Goal: Information Seeking & Learning: Check status

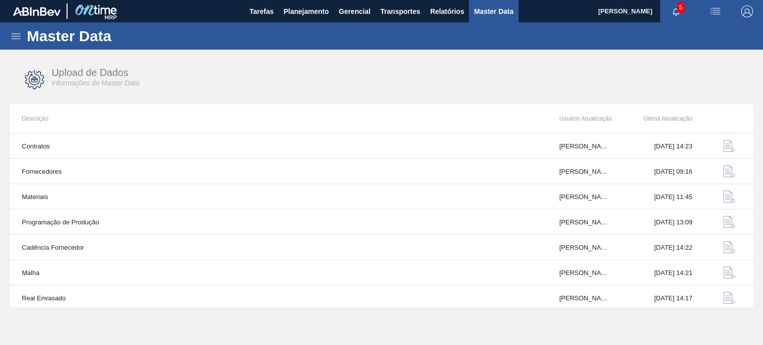
scroll to position [103, 0]
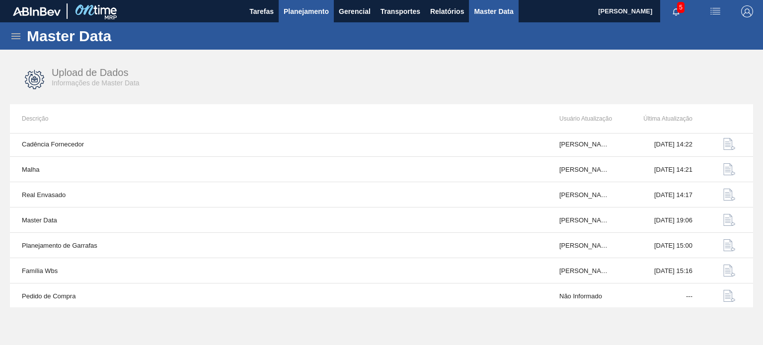
click at [310, 14] on span "Planejamento" at bounding box center [306, 11] width 45 height 12
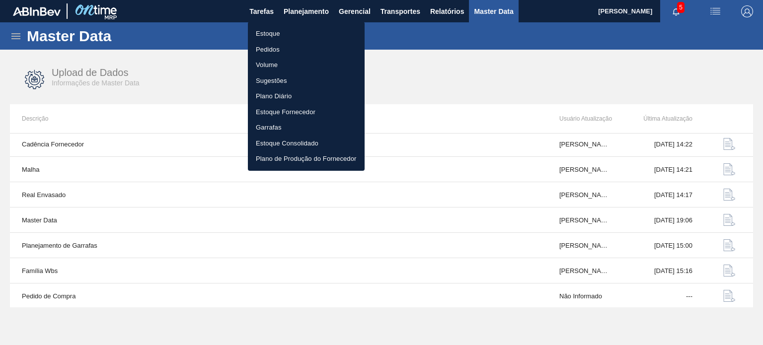
click at [307, 32] on li "Estoque" at bounding box center [306, 34] width 117 height 16
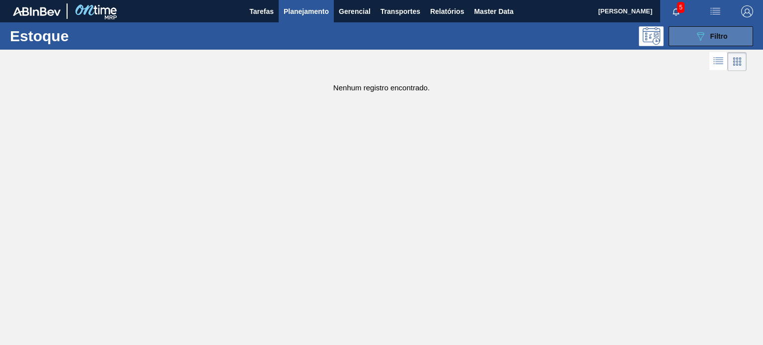
click at [686, 39] on button "089F7B8B-B2A5-4AFE-B5C0-19BA573D28AC Filtro" at bounding box center [711, 36] width 84 height 20
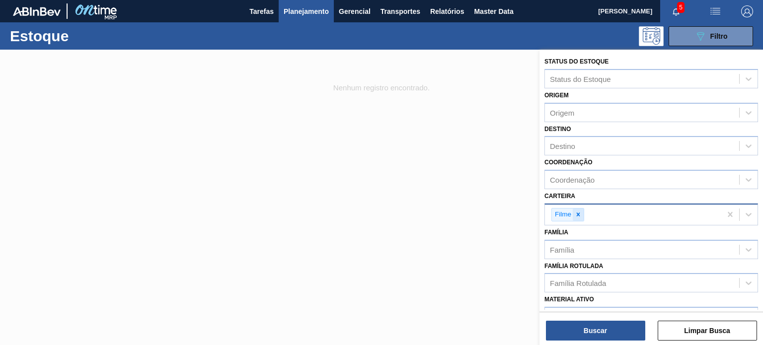
click at [582, 213] on div at bounding box center [578, 215] width 11 height 12
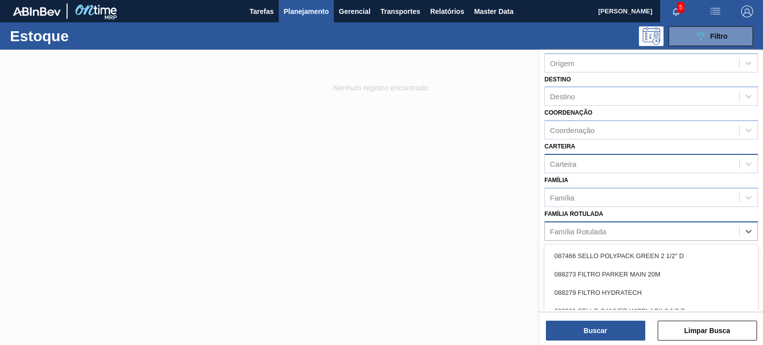
click at [595, 227] on div "Família Rotulada" at bounding box center [578, 231] width 56 height 8
paste Rotulada "FILME AP 269ML MP C/15"
type Rotulada "FILME AP 269ML MP C/15"
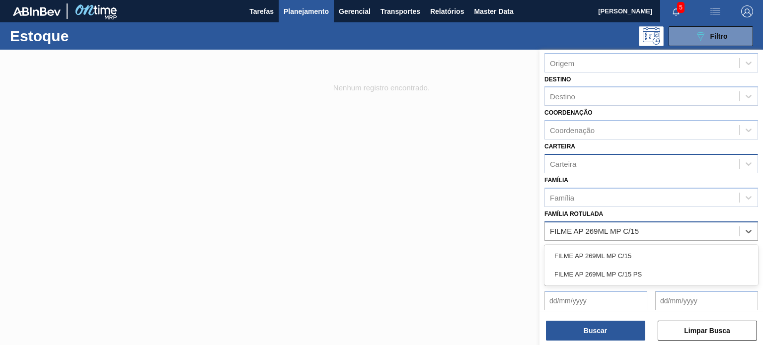
click at [603, 249] on div "FILME AP 269ML MP C/15" at bounding box center [651, 256] width 214 height 18
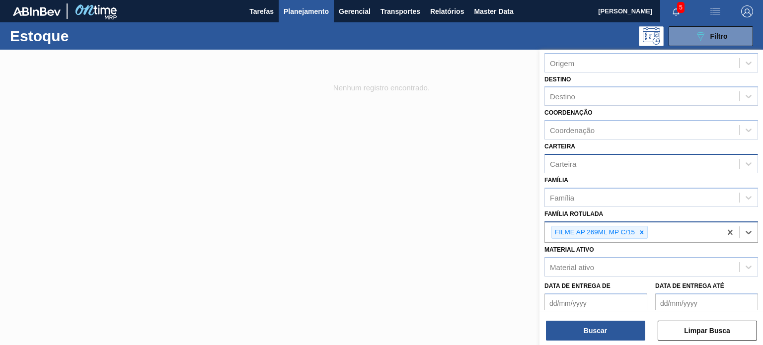
click at [614, 318] on div "Buscar Limpar Busca" at bounding box center [651, 326] width 224 height 28
click at [615, 322] on button "Buscar" at bounding box center [595, 331] width 99 height 20
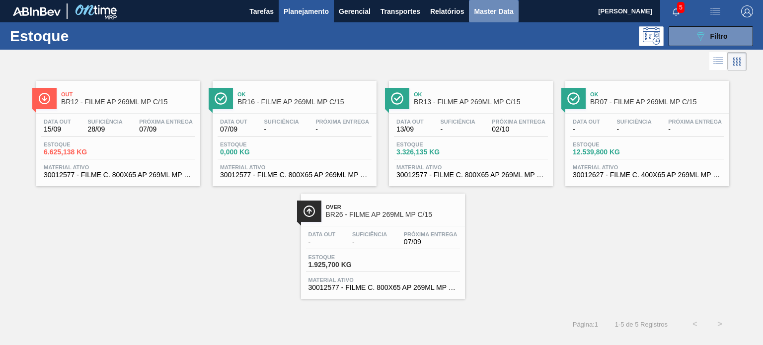
click at [486, 11] on span "Master Data" at bounding box center [493, 11] width 39 height 12
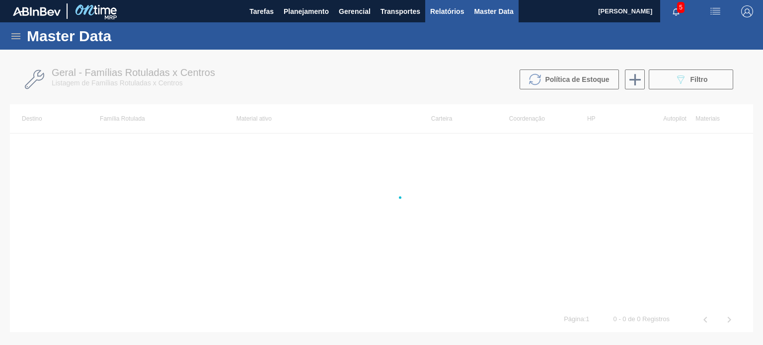
click at [449, 13] on span "Relatórios" at bounding box center [447, 11] width 34 height 12
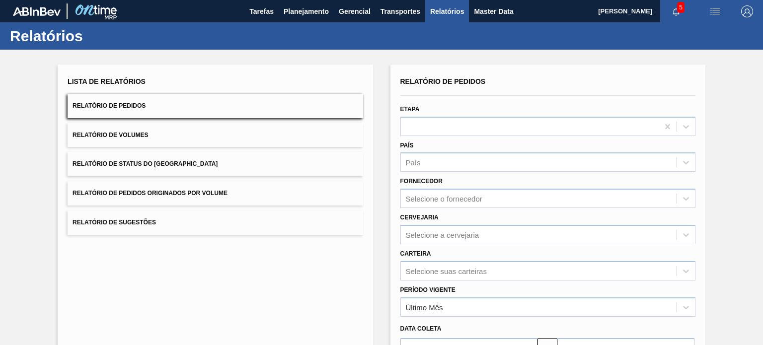
drag, startPoint x: 318, startPoint y: 8, endPoint x: 301, endPoint y: 25, distance: 23.9
click at [318, 9] on span "Planejamento" at bounding box center [306, 11] width 45 height 12
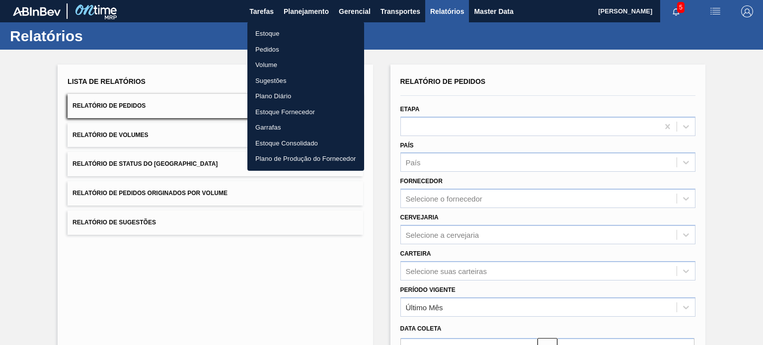
click at [281, 37] on li "Estoque" at bounding box center [305, 34] width 117 height 16
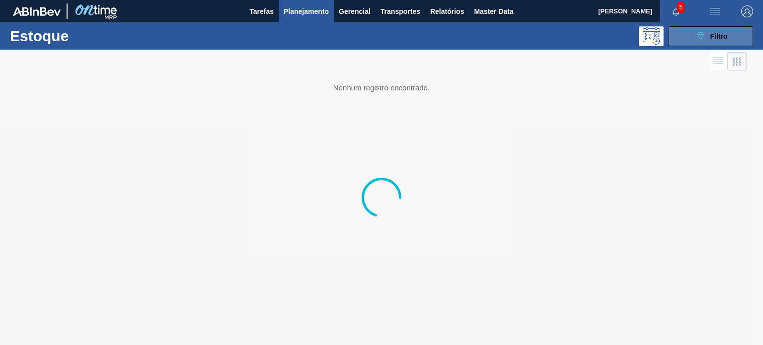
click at [710, 32] on span "Filtro" at bounding box center [718, 36] width 17 height 8
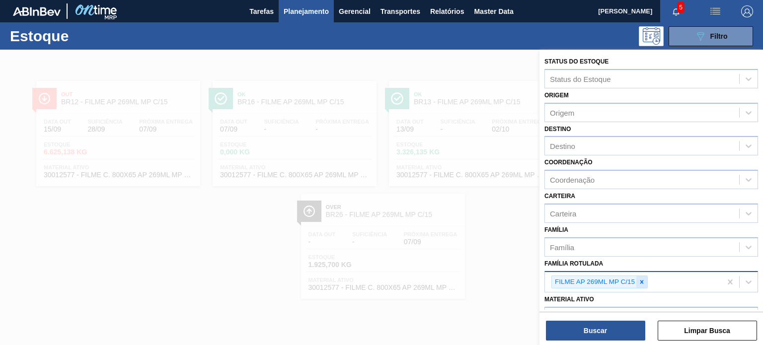
click at [643, 279] on icon at bounding box center [641, 282] width 7 height 7
paste Rotulada "FILME LISO 780MM"
type Rotulada "FILME LISO 780MM"
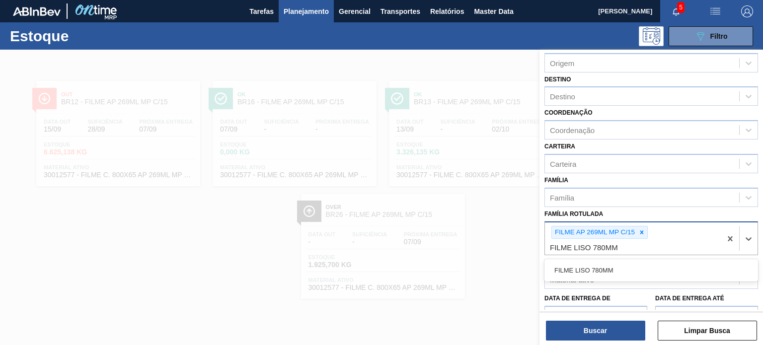
click at [641, 231] on icon at bounding box center [641, 232] width 3 height 3
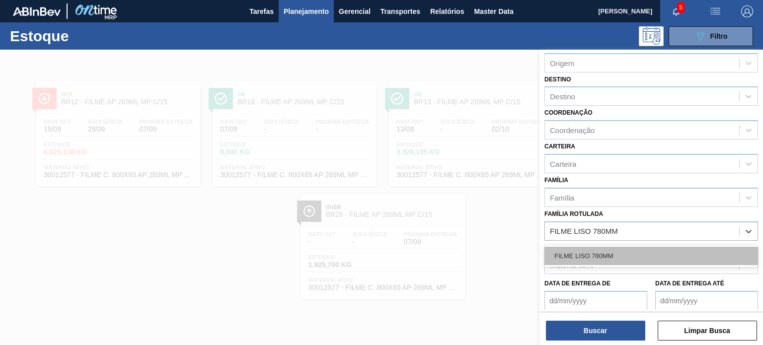
click at [617, 251] on div "FILME LISO 780MM" at bounding box center [651, 256] width 214 height 18
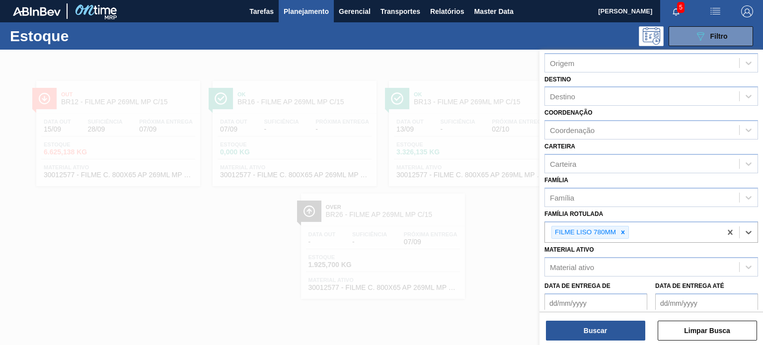
click at [610, 318] on div "Buscar Limpar Busca" at bounding box center [651, 326] width 224 height 28
click at [610, 328] on button "Buscar" at bounding box center [595, 331] width 99 height 20
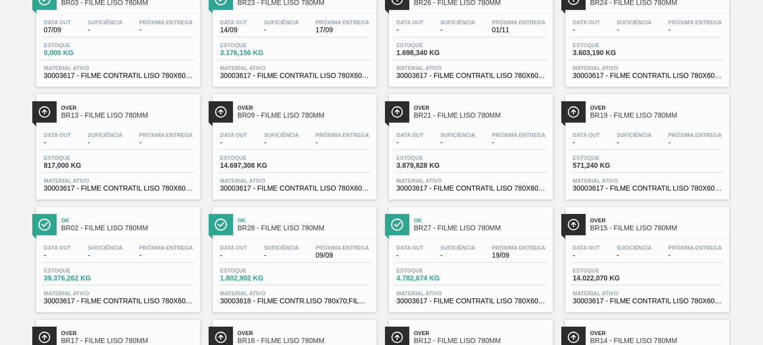
scroll to position [199, 0]
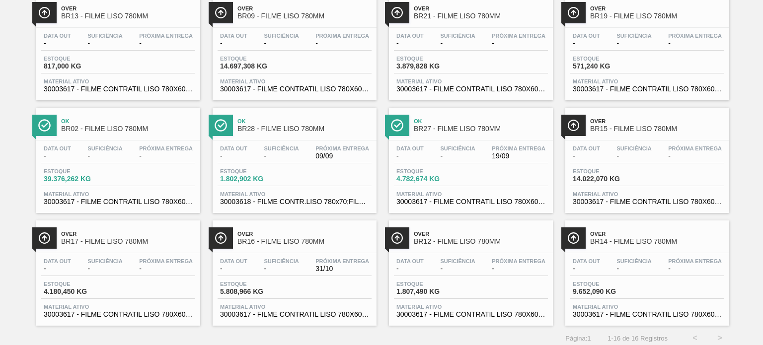
click at [284, 167] on div "Data out - Suficiência - Próxima Entrega 09/09 Estoque 1.802,902 KG Material at…" at bounding box center [295, 175] width 164 height 68
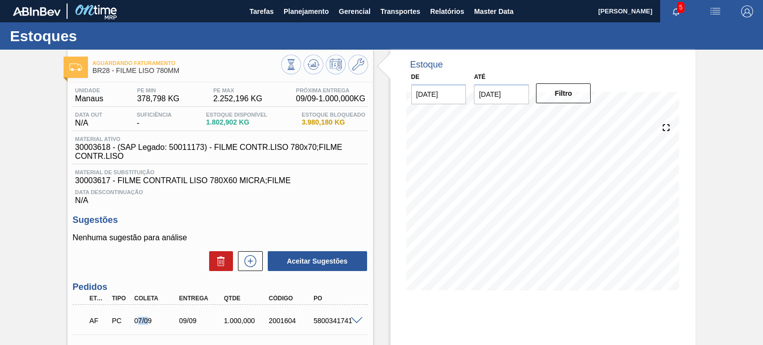
drag, startPoint x: 138, startPoint y: 321, endPoint x: 159, endPoint y: 321, distance: 21.4
click at [159, 321] on div "07/09" at bounding box center [156, 321] width 49 height 8
click at [358, 63] on icon at bounding box center [358, 65] width 12 height 12
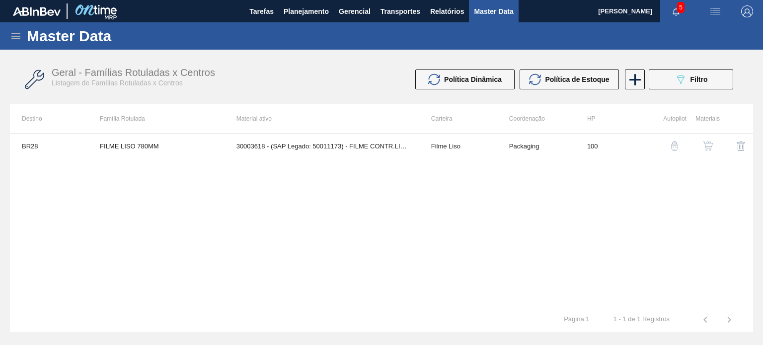
click at [705, 146] on img "button" at bounding box center [708, 146] width 10 height 10
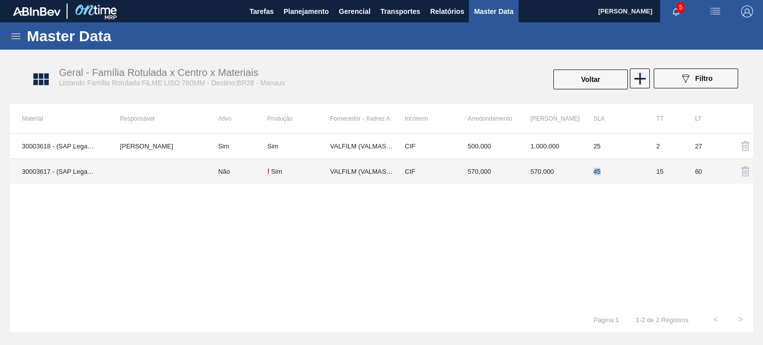
drag, startPoint x: 591, startPoint y: 174, endPoint x: 612, endPoint y: 174, distance: 21.4
click at [612, 174] on td "45" at bounding box center [613, 171] width 63 height 25
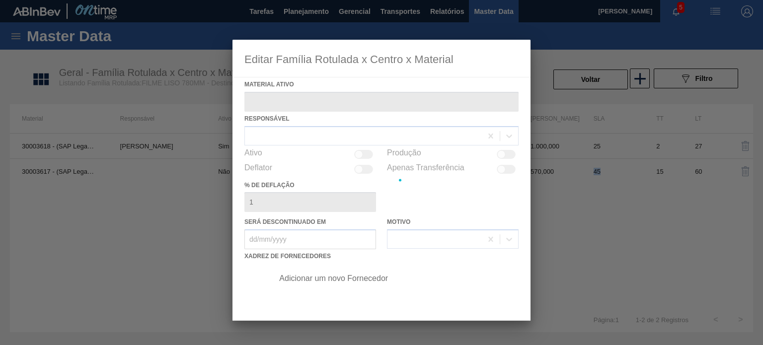
type ativo "30003617 - (SAP Legado: 50010938) - FILME CONTRATIL LISO 780X60 MICRA;FILME"
checkbox input "true"
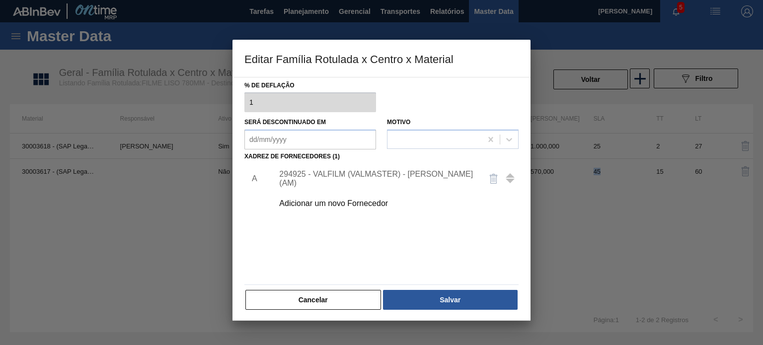
scroll to position [101, 0]
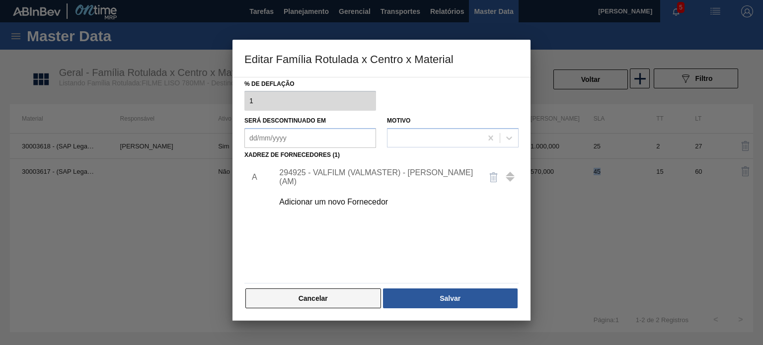
click at [355, 295] on button "Cancelar" at bounding box center [313, 299] width 136 height 20
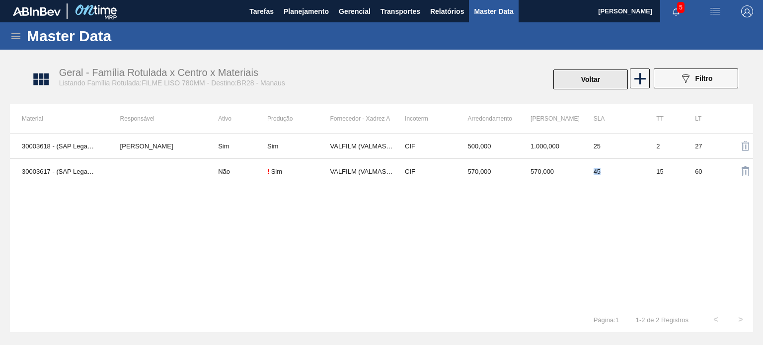
click at [582, 81] on button "Voltar" at bounding box center [590, 80] width 75 height 20
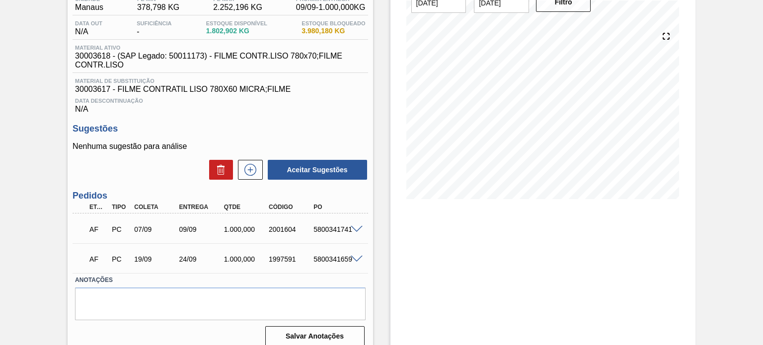
scroll to position [101, 0]
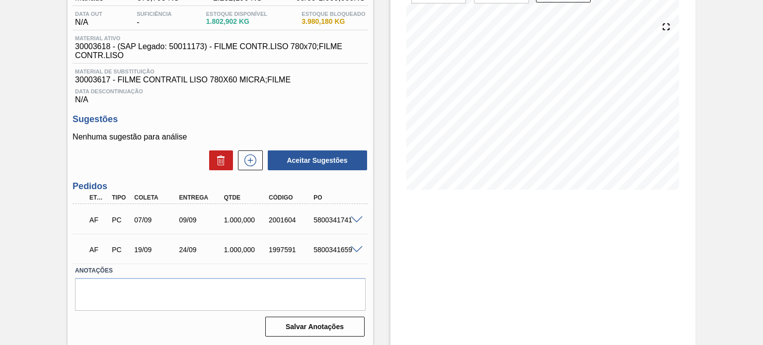
click at [356, 217] on span at bounding box center [357, 220] width 12 height 7
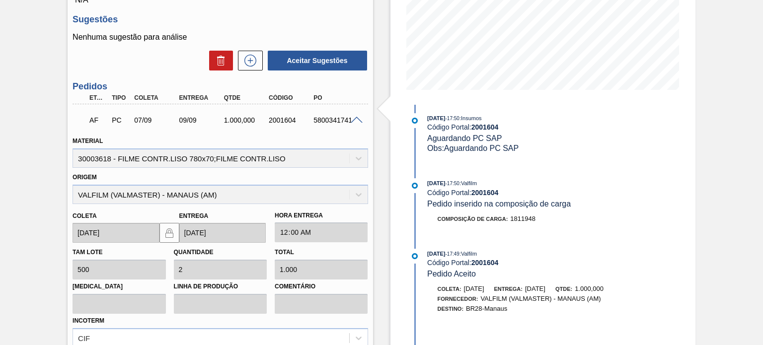
scroll to position [244, 0]
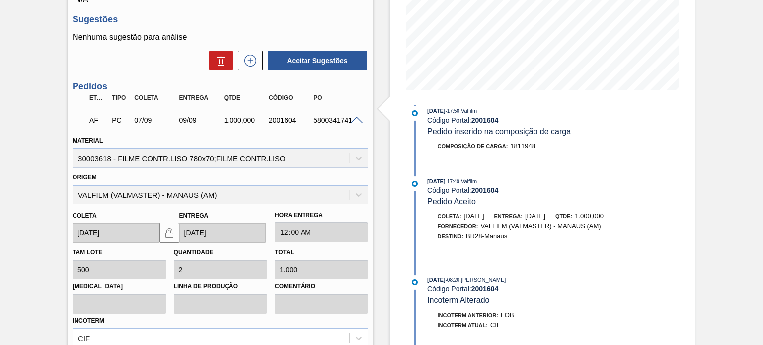
click at [358, 121] on span at bounding box center [357, 120] width 12 height 7
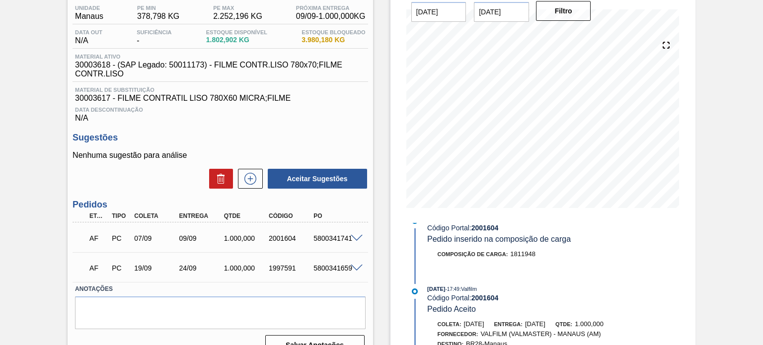
scroll to position [101, 0]
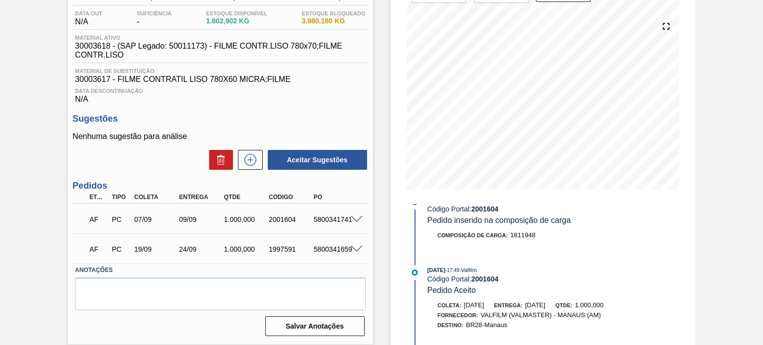
click at [353, 219] on span at bounding box center [357, 219] width 12 height 7
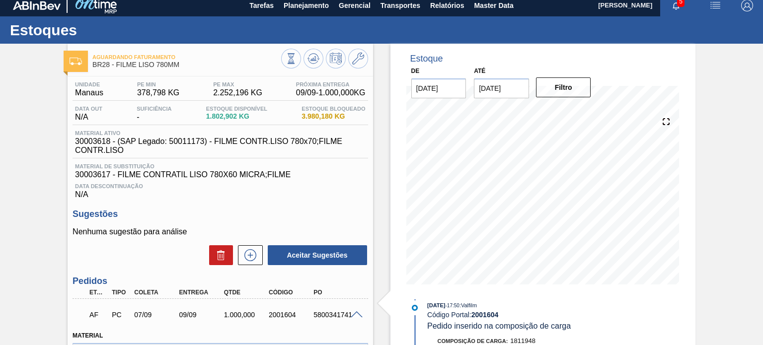
scroll to position [0, 0]
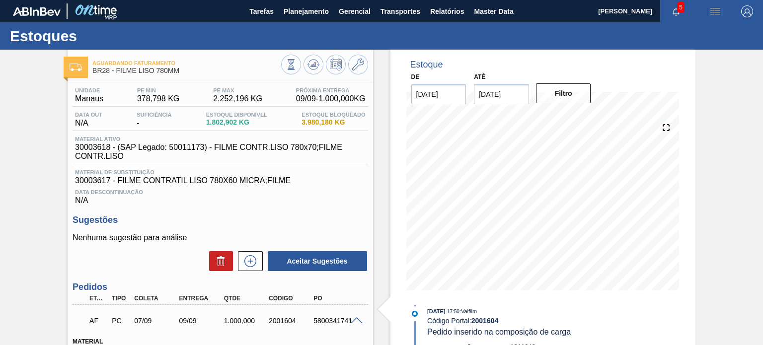
click at [356, 71] on button at bounding box center [358, 65] width 20 height 20
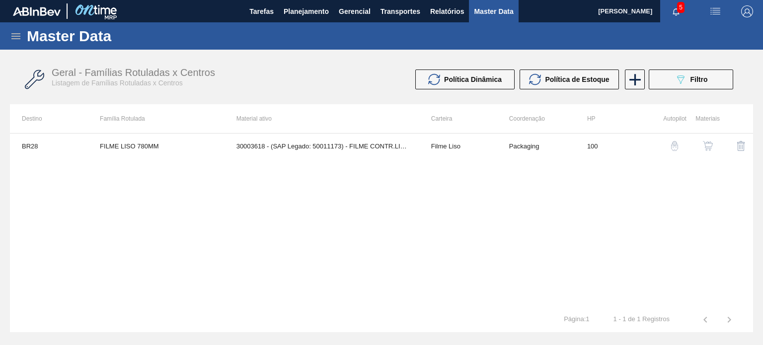
click at [708, 150] on img "button" at bounding box center [708, 146] width 10 height 10
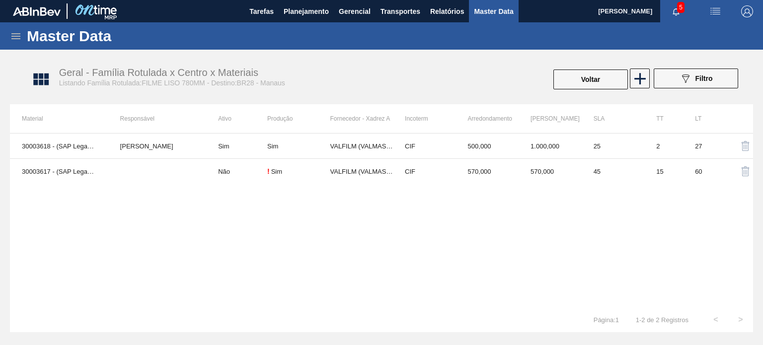
click at [594, 282] on div "30003618 - (SAP Legado: 50011173) - FILME CONTR.LISO 780x70;FILME CONTR.[PERSON…" at bounding box center [381, 220] width 743 height 174
click at [586, 79] on button "Voltar" at bounding box center [590, 80] width 75 height 20
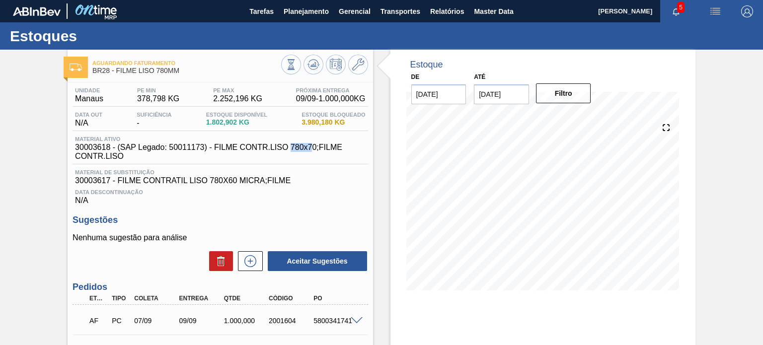
drag, startPoint x: 306, startPoint y: 150, endPoint x: 273, endPoint y: 149, distance: 32.8
click at [274, 149] on span "30003618 - (SAP Legado: 50011173) - FILME CONTR.LISO 780x70;FILME CONTR.LISO" at bounding box center [222, 152] width 295 height 18
click at [273, 149] on span "30003618 - (SAP Legado: 50011173) - FILME CONTR.LISO 780x70;FILME CONTR.LISO" at bounding box center [222, 152] width 295 height 18
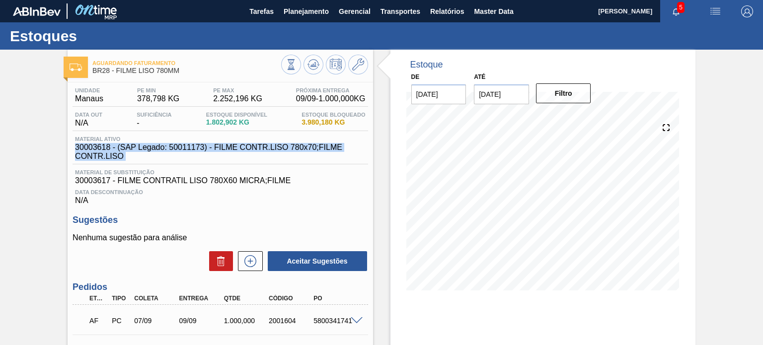
click at [273, 149] on span "30003618 - (SAP Legado: 50011173) - FILME CONTR.LISO 780x70;FILME CONTR.LISO" at bounding box center [222, 152] width 295 height 18
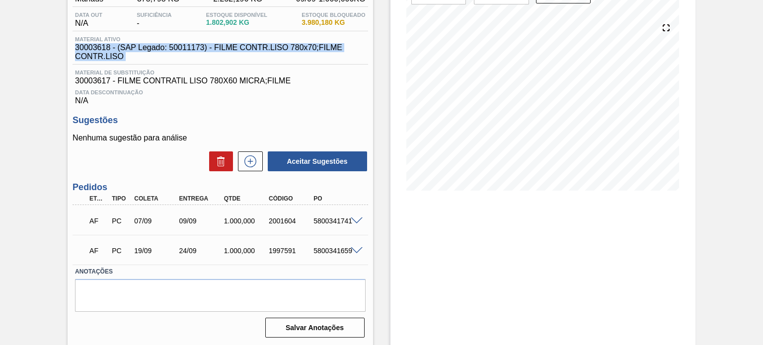
scroll to position [101, 0]
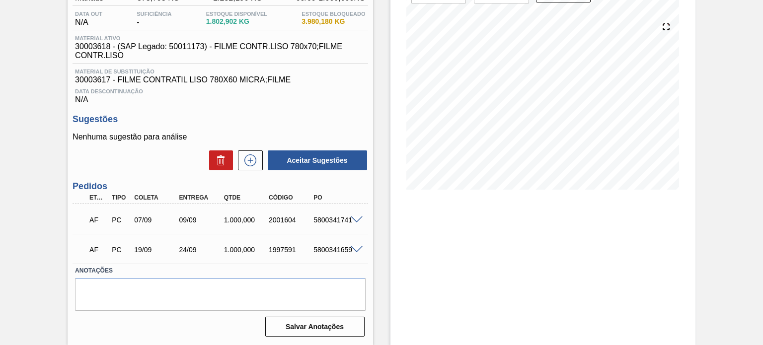
click at [360, 215] on div "AF PC 07/09 09/09 1.000,000 2001604 5800341741" at bounding box center [220, 219] width 295 height 25
click at [360, 216] on div at bounding box center [358, 219] width 20 height 7
click at [357, 218] on span at bounding box center [357, 220] width 12 height 7
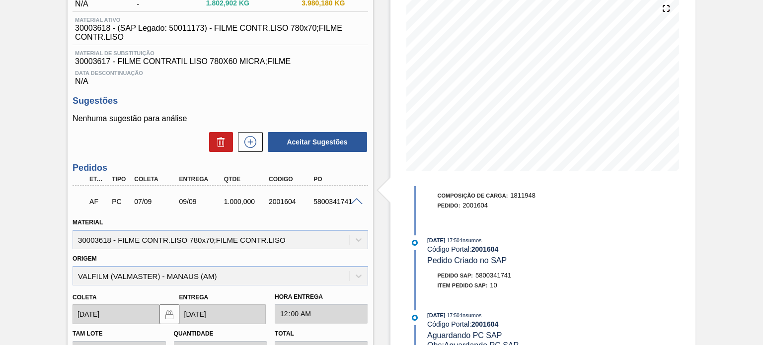
scroll to position [93, 0]
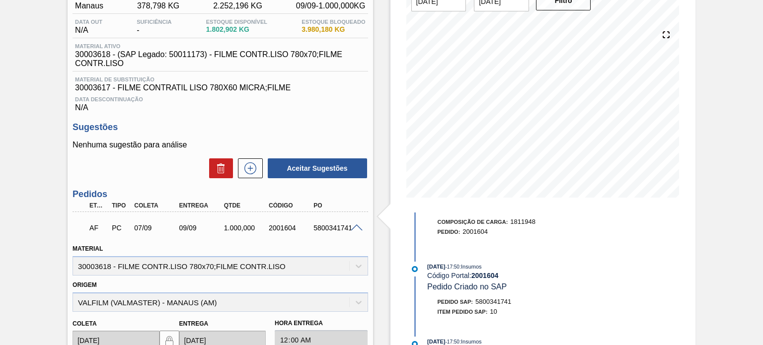
click at [354, 231] on span at bounding box center [357, 228] width 12 height 7
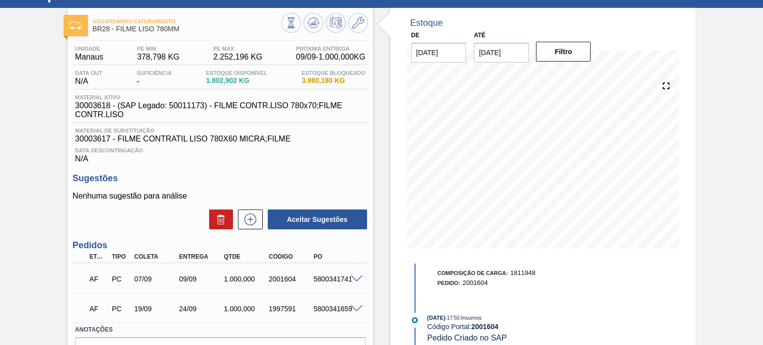
scroll to position [0, 0]
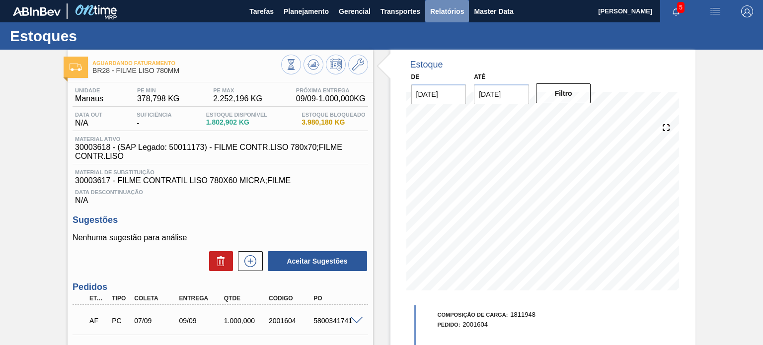
click at [441, 10] on span "Relatórios" at bounding box center [447, 11] width 34 height 12
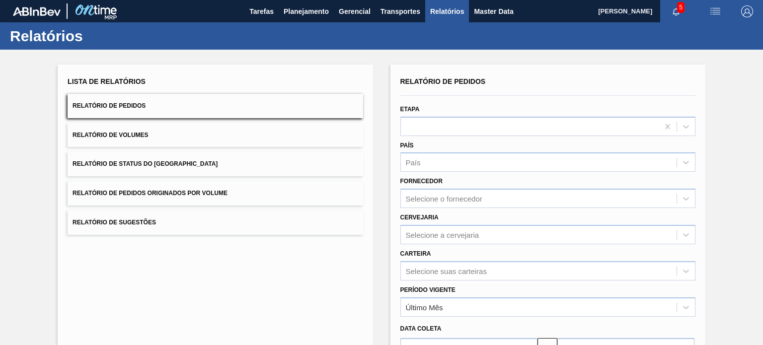
click at [238, 142] on button "Relatório de Volumes" at bounding box center [215, 135] width 295 height 24
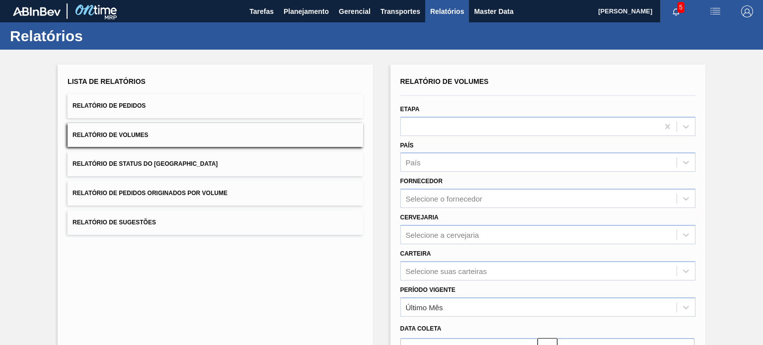
click at [242, 104] on button "Relatório de Pedidos" at bounding box center [215, 106] width 295 height 24
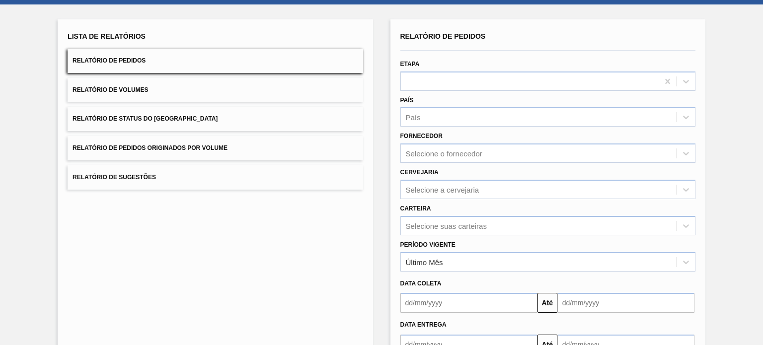
scroll to position [99, 0]
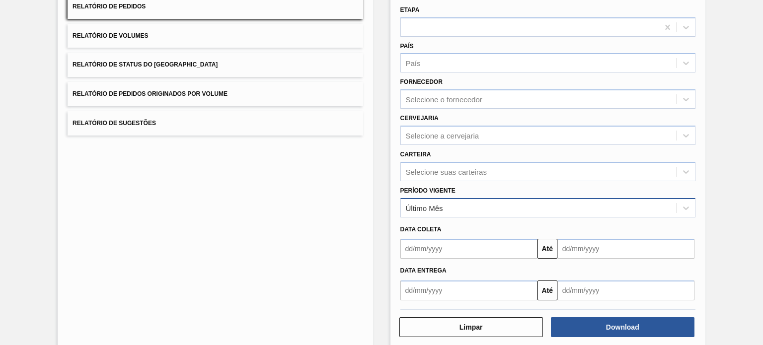
drag, startPoint x: 446, startPoint y: 208, endPoint x: 446, endPoint y: 214, distance: 6.0
click at [446, 209] on div "Último Mês" at bounding box center [539, 208] width 276 height 14
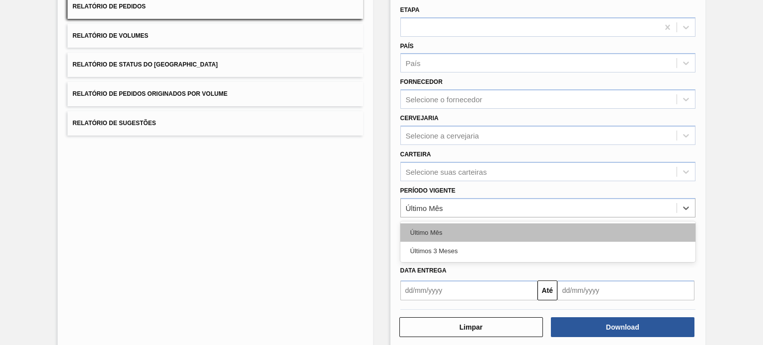
click at [445, 239] on div "Último Mês" at bounding box center [547, 233] width 295 height 18
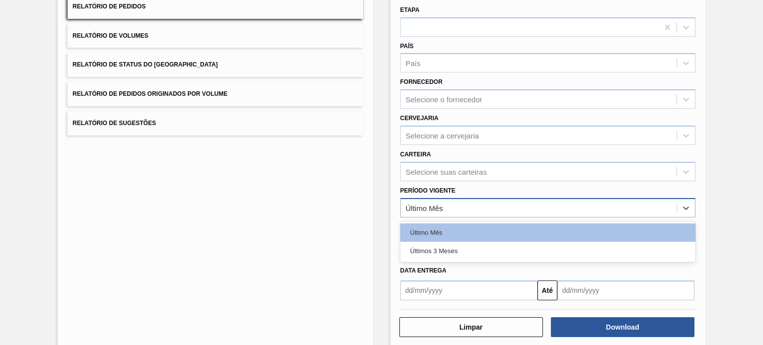
click at [444, 213] on div "Último Mês" at bounding box center [539, 208] width 276 height 14
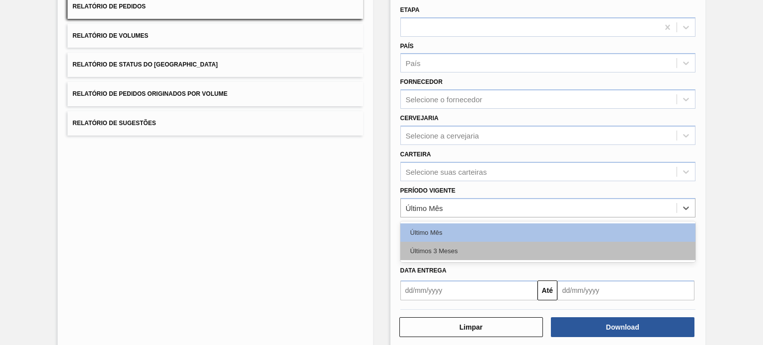
click at [445, 242] on div "Últimos 3 Meses" at bounding box center [547, 251] width 295 height 18
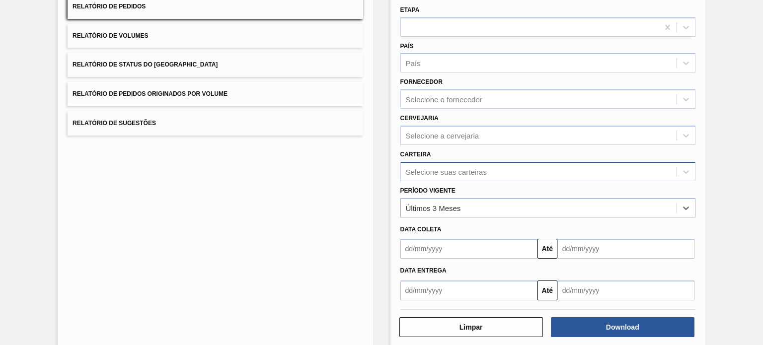
click at [446, 176] on div "Selecione suas carteiras" at bounding box center [539, 171] width 276 height 14
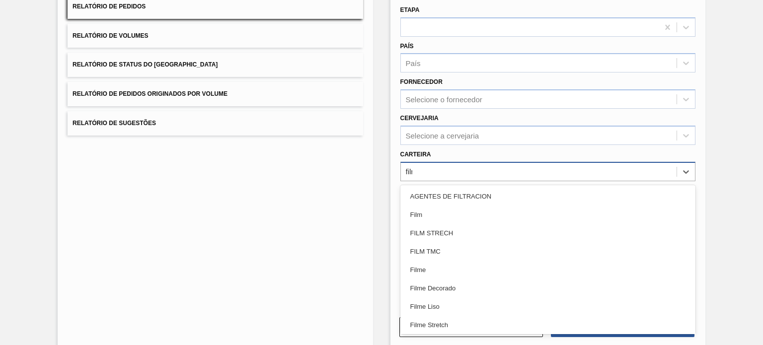
type input "filme"
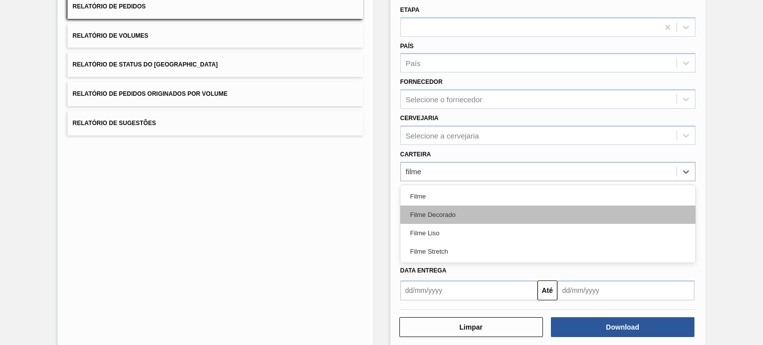
click at [448, 213] on div "Filme Decorado" at bounding box center [547, 215] width 295 height 18
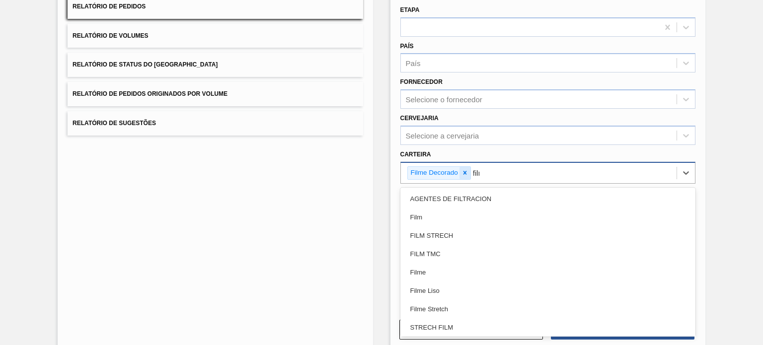
type input "filme"
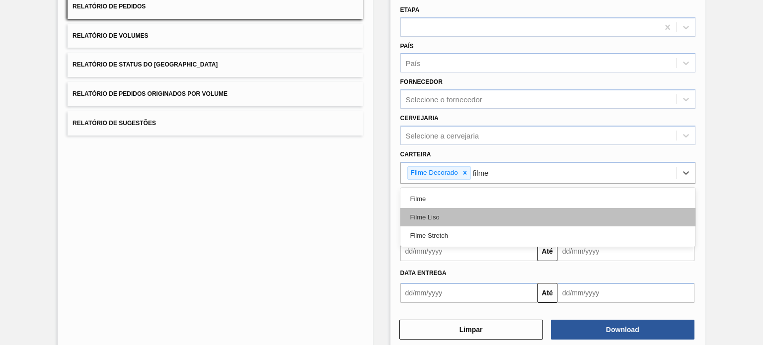
click at [460, 212] on div "Filme Liso" at bounding box center [547, 217] width 295 height 18
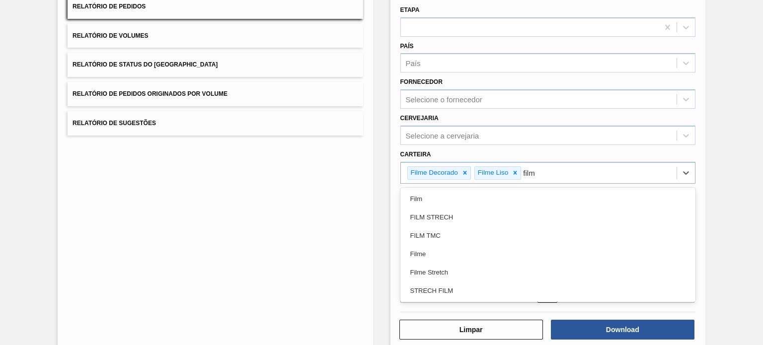
type input "filme"
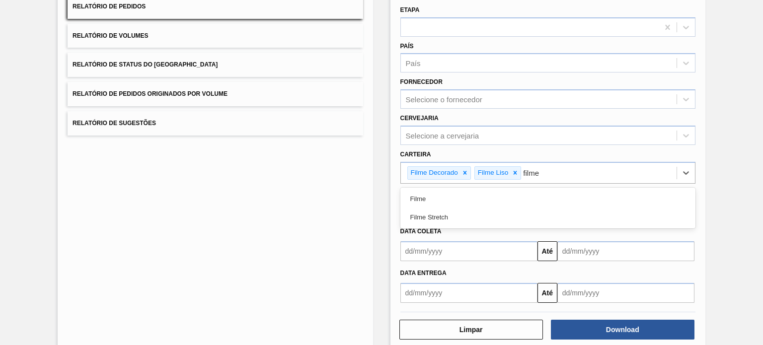
click at [460, 212] on div "Filme Stretch" at bounding box center [547, 217] width 295 height 18
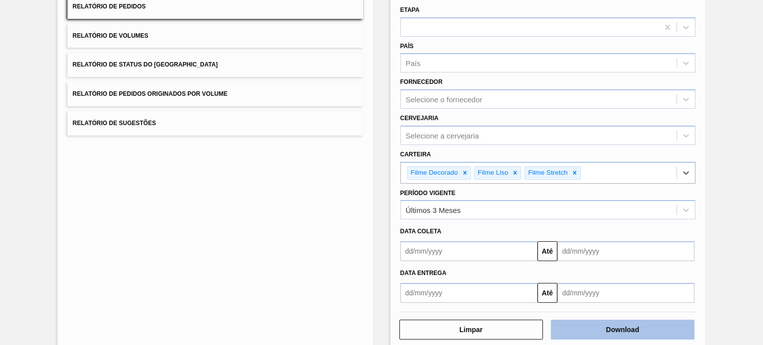
click at [585, 320] on button "Download" at bounding box center [623, 330] width 144 height 20
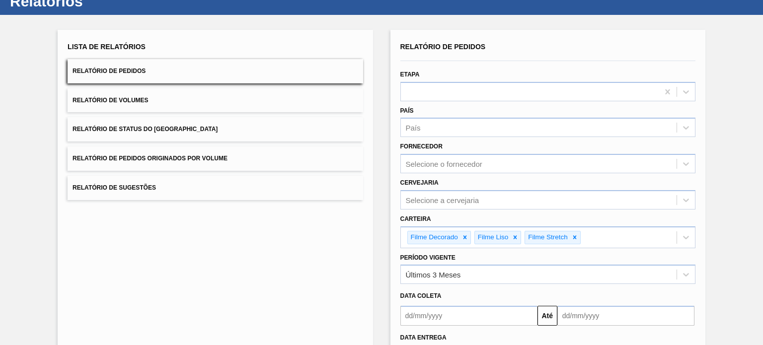
scroll to position [0, 0]
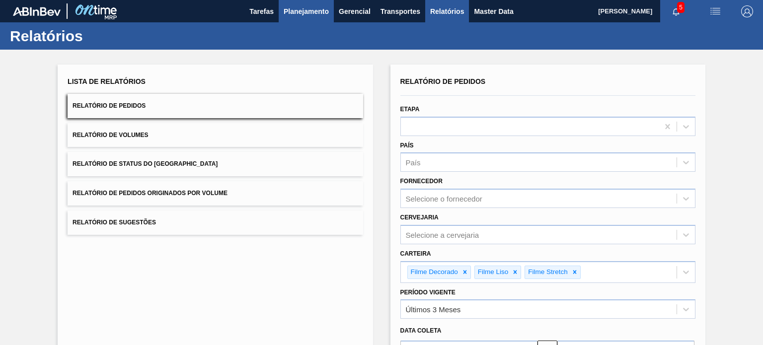
click at [331, 20] on button "Planejamento" at bounding box center [306, 11] width 55 height 22
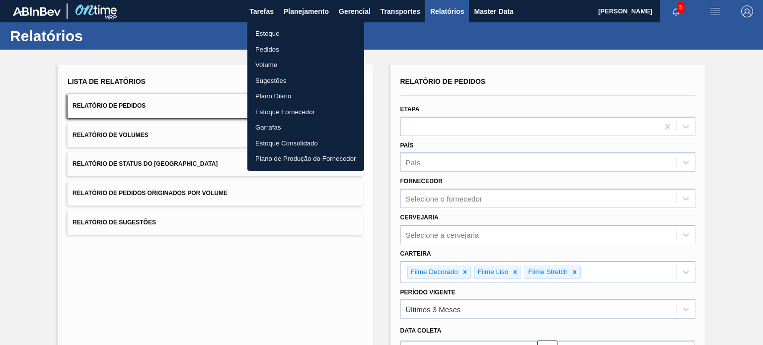
click at [305, 34] on li "Estoque" at bounding box center [305, 34] width 117 height 16
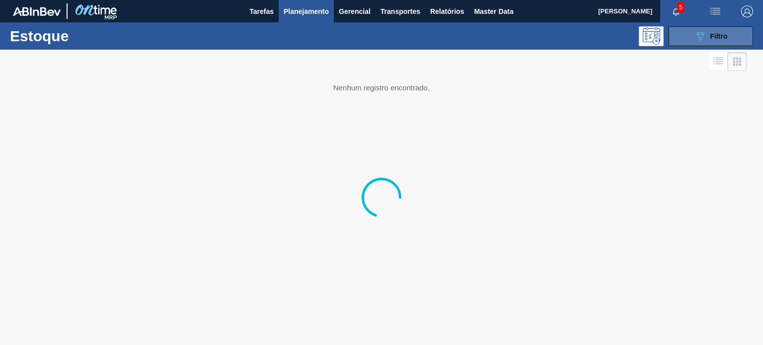
click at [705, 42] on button "089F7B8B-B2A5-4AFE-B5C0-19BA573D28AC Filtro" at bounding box center [711, 36] width 84 height 20
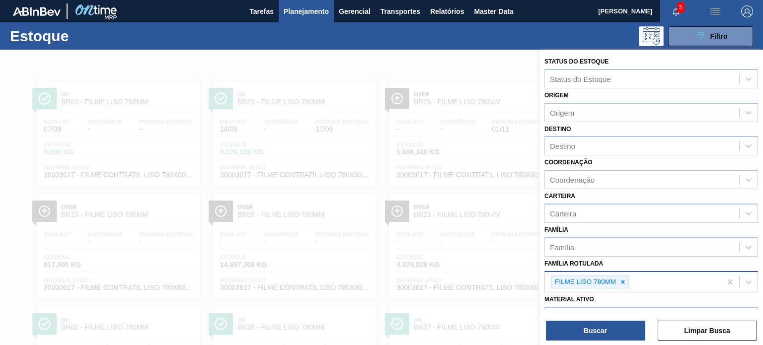
click at [629, 286] on div "FILME LISO 780MM" at bounding box center [633, 282] width 176 height 20
click at [624, 281] on icon at bounding box center [622, 282] width 7 height 7
paste Rotulada "FILME BUD 269ML C/15"
type Rotulada "FILME BUD 269ML C/15"
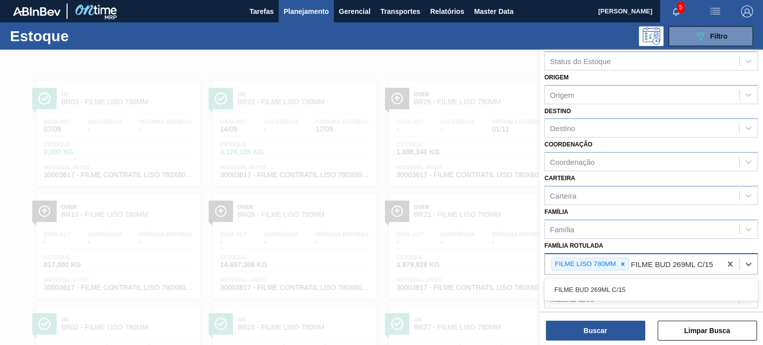
scroll to position [50, 0]
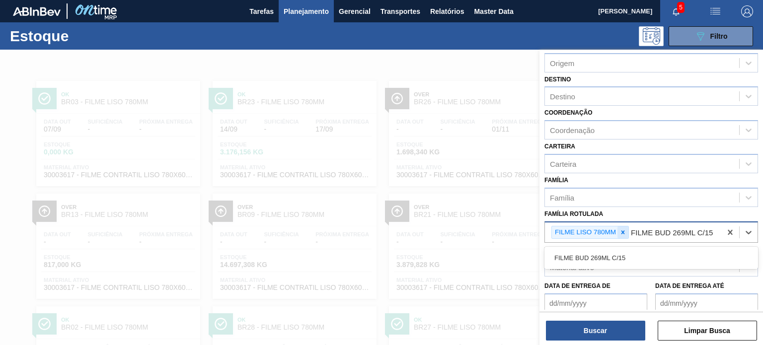
click at [624, 230] on icon at bounding box center [622, 232] width 7 height 7
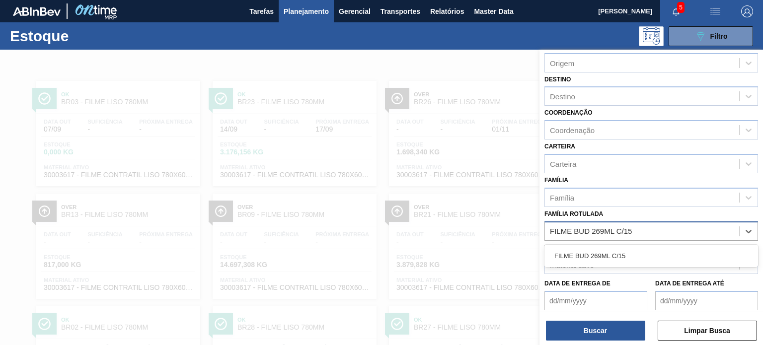
click at [609, 252] on div "FILME BUD 269ML C/15" at bounding box center [651, 256] width 214 height 18
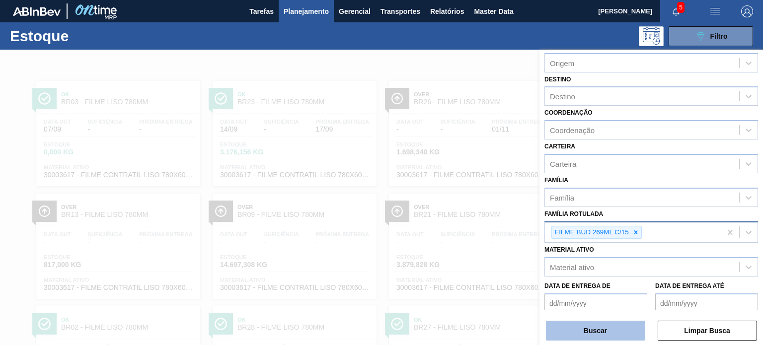
click at [610, 332] on button "Buscar" at bounding box center [595, 331] width 99 height 20
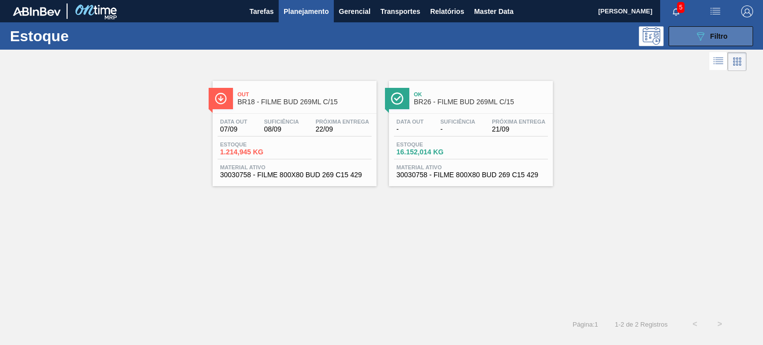
drag, startPoint x: 727, startPoint y: 29, endPoint x: 712, endPoint y: 44, distance: 20.7
click at [726, 29] on button "089F7B8B-B2A5-4AFE-B5C0-19BA573D28AC Filtro" at bounding box center [711, 36] width 84 height 20
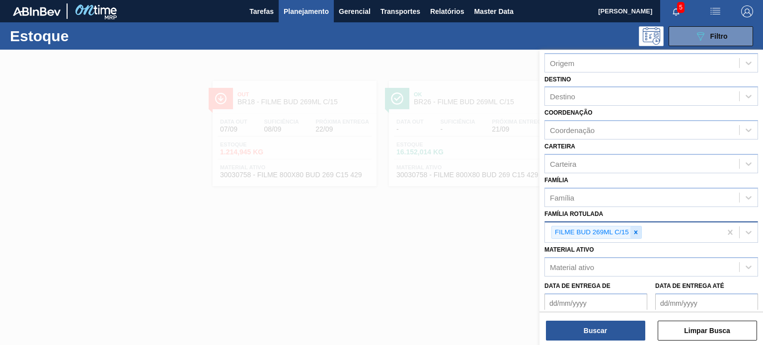
click at [638, 229] on icon at bounding box center [635, 232] width 7 height 7
paste Rotulada "FILME BUD ZERO 473ML C12"
type Rotulada "FILME BUD ZERO 473ML C12"
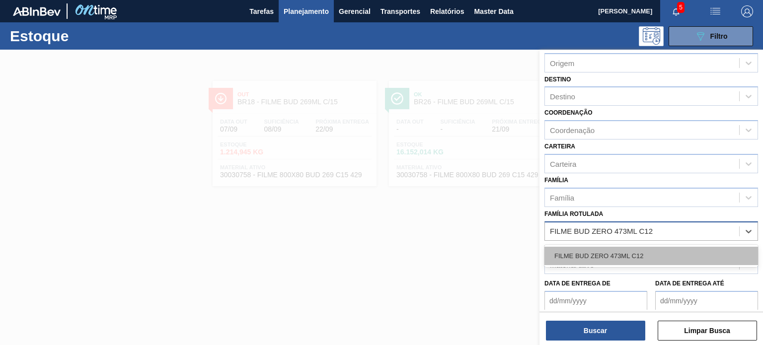
click at [630, 258] on div "FILME BUD ZERO 473ML C12" at bounding box center [651, 256] width 214 height 18
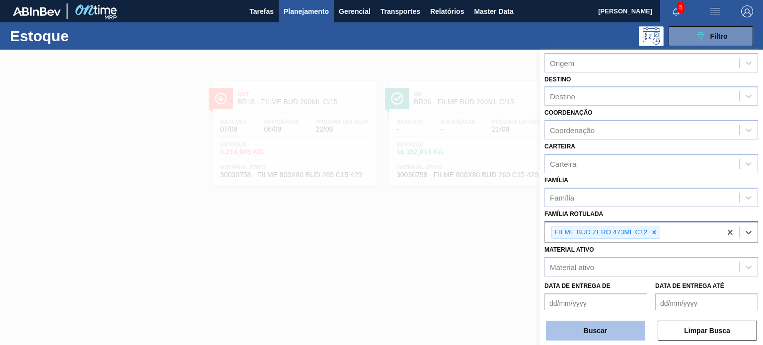
click at [618, 331] on button "Buscar" at bounding box center [595, 331] width 99 height 20
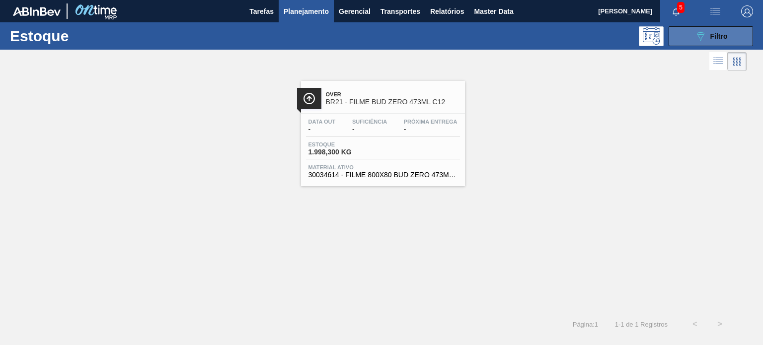
click at [688, 35] on button "089F7B8B-B2A5-4AFE-B5C0-19BA573D28AC Filtro" at bounding box center [711, 36] width 84 height 20
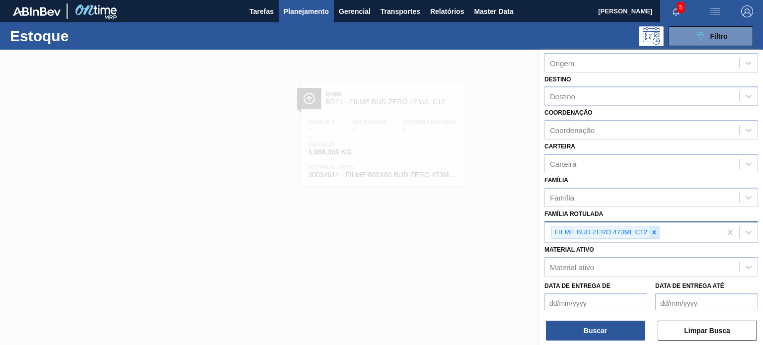
click at [656, 230] on icon at bounding box center [654, 232] width 7 height 7
paste Rotulada "FILME LISO 530X60"
type Rotulada "FILME LISO 530X60"
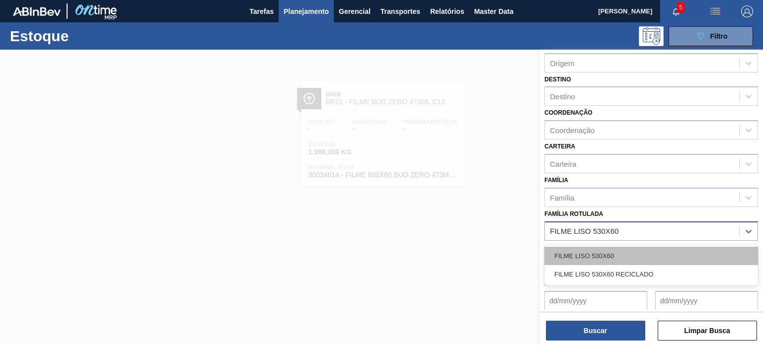
click at [609, 248] on div "FILME LISO 530X60" at bounding box center [651, 256] width 214 height 18
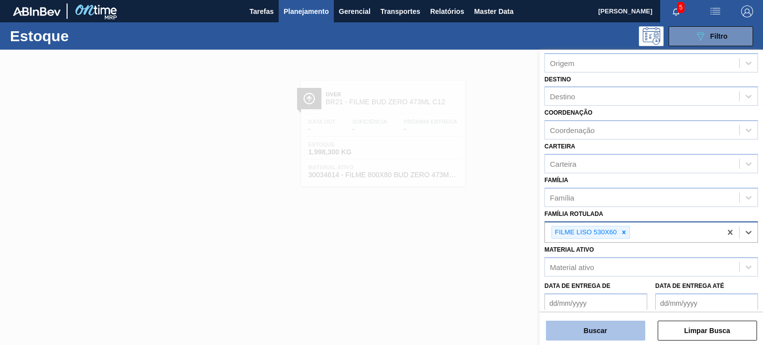
click at [603, 330] on button "Buscar" at bounding box center [595, 331] width 99 height 20
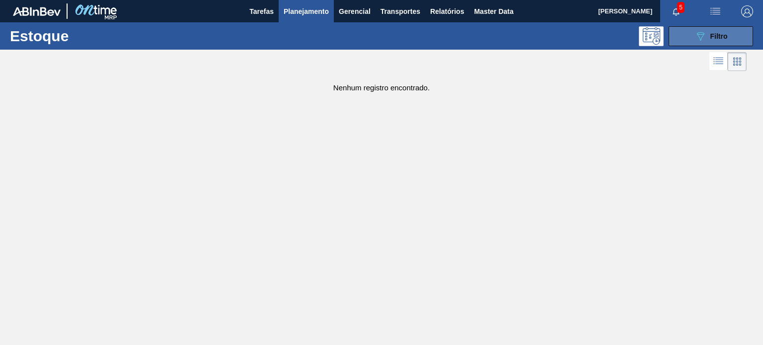
click at [674, 41] on button "089F7B8B-B2A5-4AFE-B5C0-19BA573D28AC Filtro" at bounding box center [711, 36] width 84 height 20
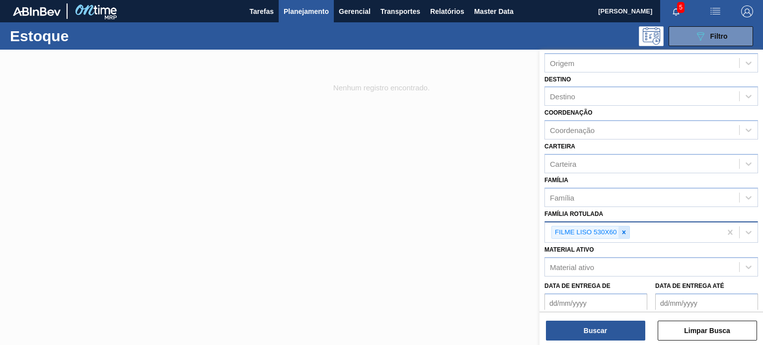
click at [623, 231] on icon at bounding box center [623, 232] width 3 height 3
paste Rotulada "FILME LISO 620MM"
type Rotulada "FILME LISO 620MM"
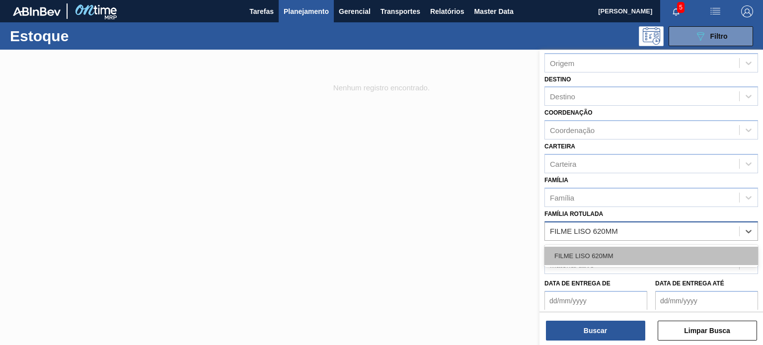
click at [607, 253] on div "FILME LISO 620MM" at bounding box center [651, 256] width 214 height 18
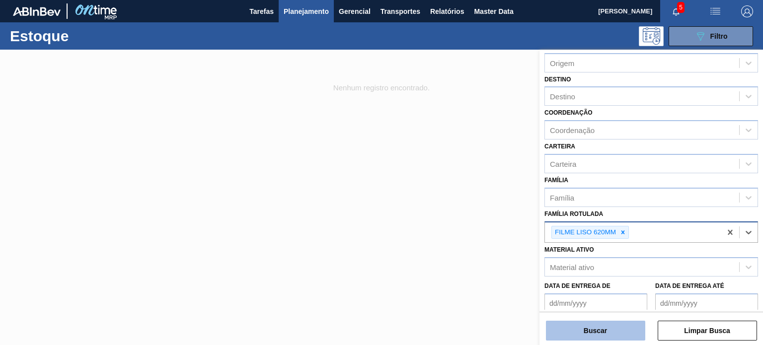
click at [612, 321] on button "Buscar" at bounding box center [595, 331] width 99 height 20
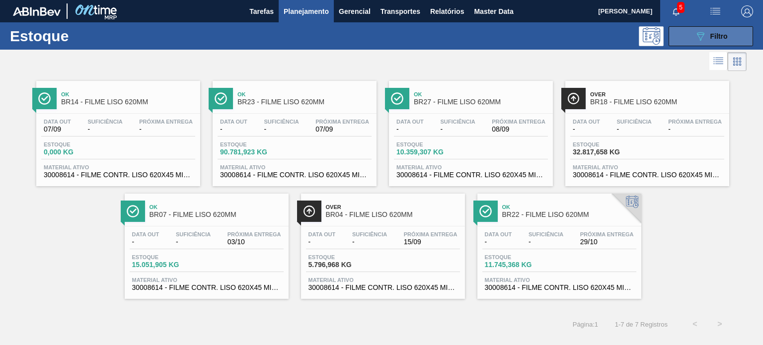
click at [690, 34] on button "089F7B8B-B2A5-4AFE-B5C0-19BA573D28AC Filtro" at bounding box center [711, 36] width 84 height 20
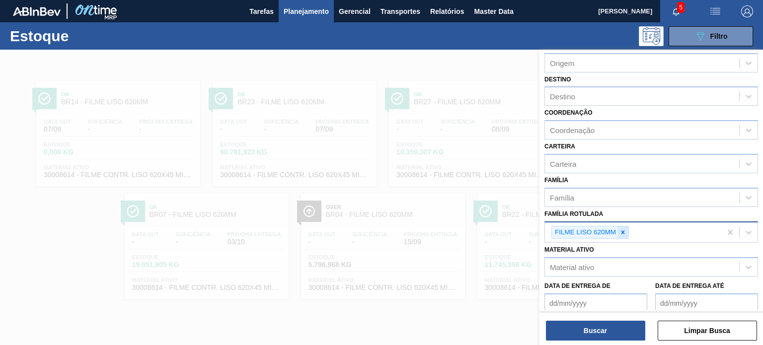
click at [622, 232] on icon at bounding box center [622, 232] width 7 height 7
paste Rotulada "BR92FILME STRETCH 23MICRA"
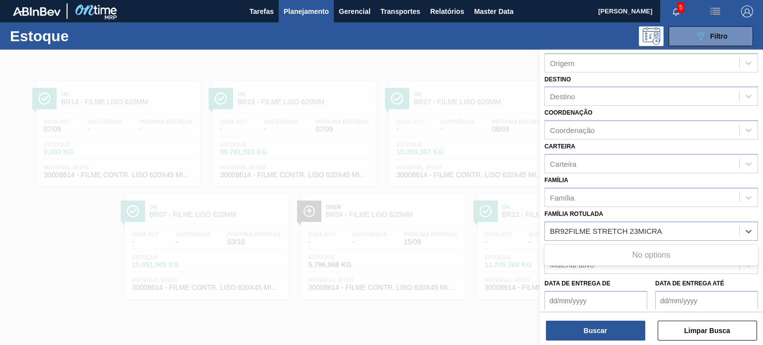
drag, startPoint x: 567, startPoint y: 228, endPoint x: 531, endPoint y: 226, distance: 36.3
click at [539, 226] on div "Status do Estoque Status do Estoque Origem Origem Destino Destino Coordenação C…" at bounding box center [651, 222] width 224 height 345
type Rotulada "FILME STRETCH 23MICRA"
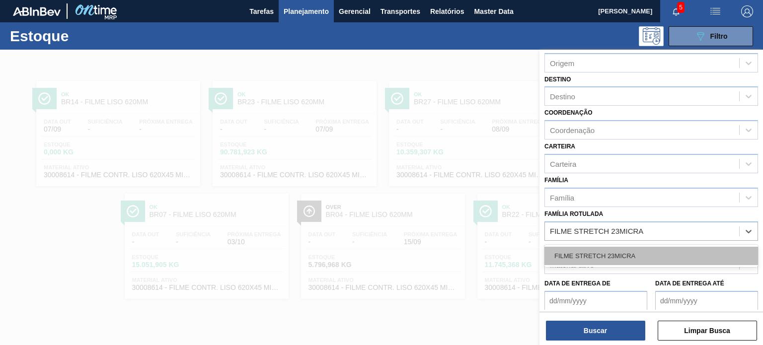
click at [576, 248] on div "FILME STRETCH 23MICRA" at bounding box center [651, 256] width 214 height 18
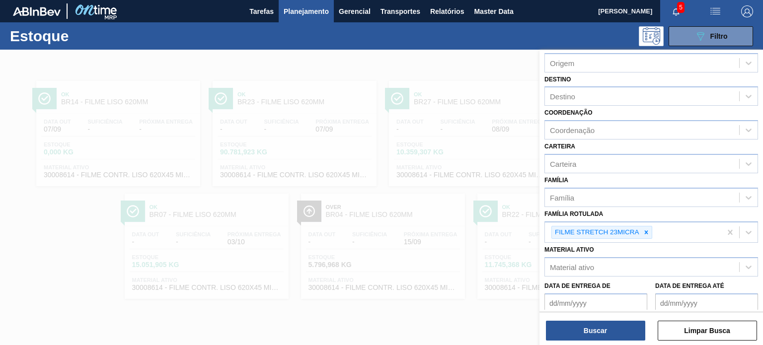
click at [599, 315] on div "Buscar Limpar Busca" at bounding box center [651, 326] width 224 height 28
click at [598, 333] on button "Buscar" at bounding box center [595, 331] width 99 height 20
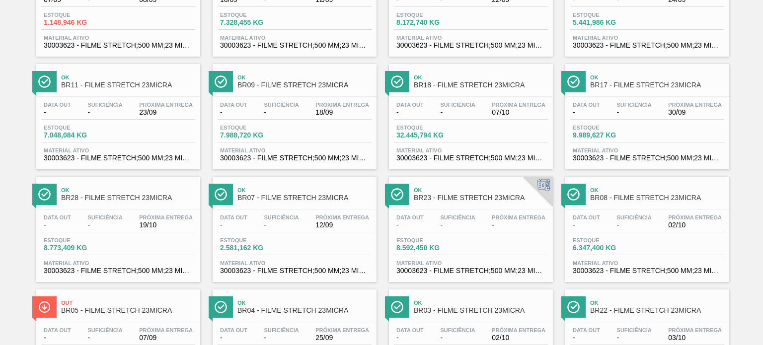
scroll to position [0, 0]
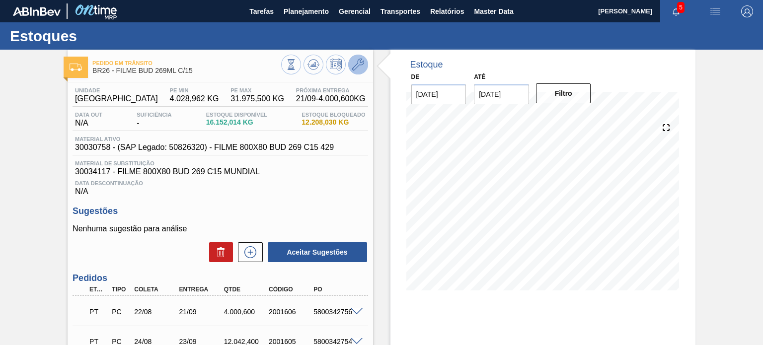
click at [362, 73] on button at bounding box center [358, 65] width 20 height 20
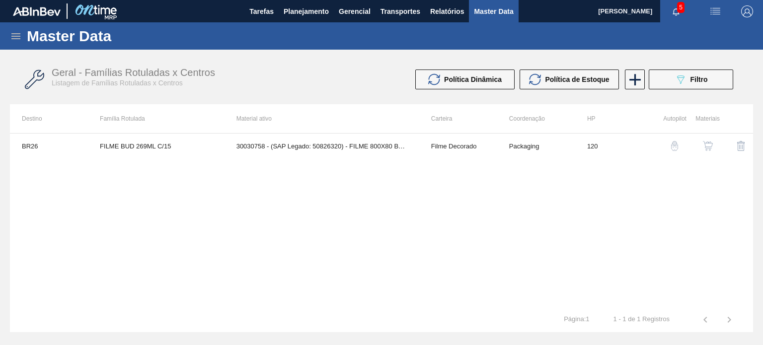
click at [706, 145] on img "button" at bounding box center [708, 146] width 10 height 10
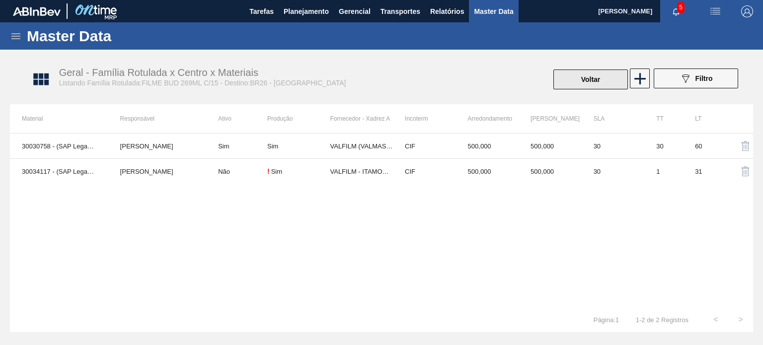
click at [600, 84] on button "Voltar" at bounding box center [590, 80] width 75 height 20
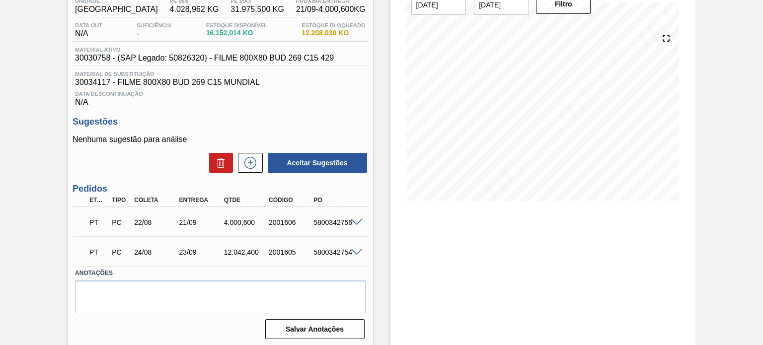
scroll to position [92, 0]
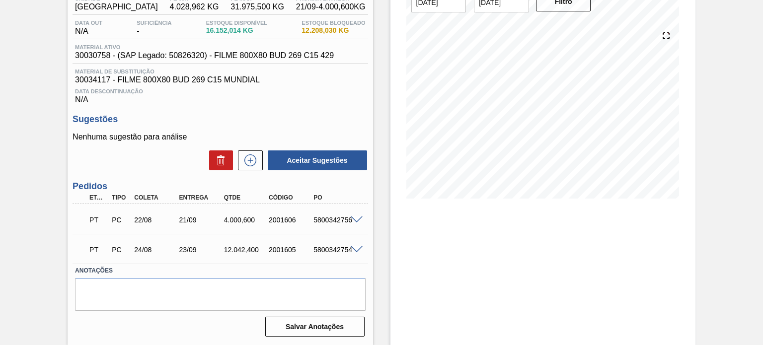
click at [355, 219] on span at bounding box center [357, 220] width 12 height 7
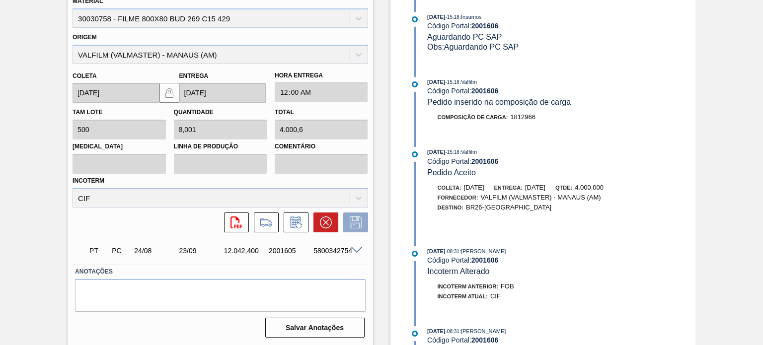
scroll to position [523, 0]
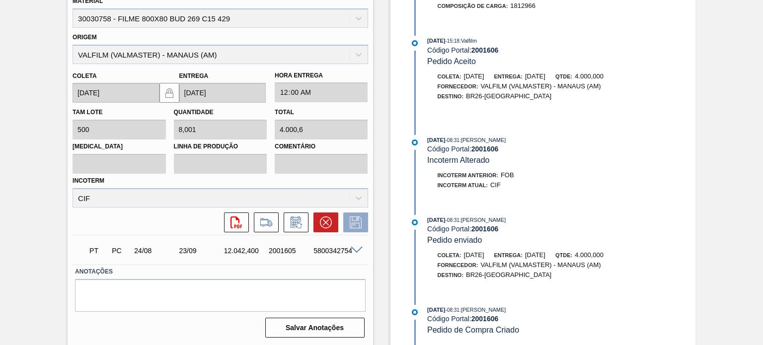
drag, startPoint x: 459, startPoint y: 309, endPoint x: 427, endPoint y: 307, distance: 31.9
click at [427, 307] on div "04/08/2025 - 08:31 : TOMAS SIMOES SILVA" at bounding box center [545, 310] width 236 height 10
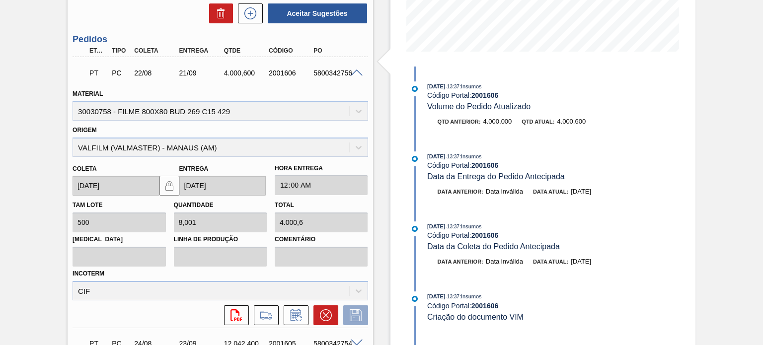
scroll to position [232, 0]
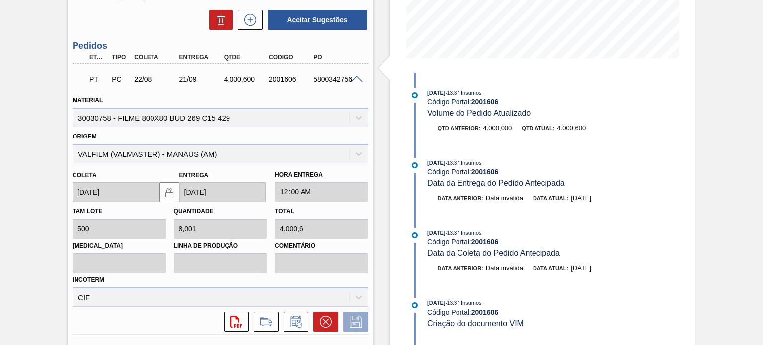
drag, startPoint x: 453, startPoint y: 92, endPoint x: 425, endPoint y: 87, distance: 28.2
click at [425, 88] on div "22/08/2025 - 13:37 : Insumos Código Portal: 2001606 Volume do Pedido Atualizado" at bounding box center [536, 103] width 256 height 30
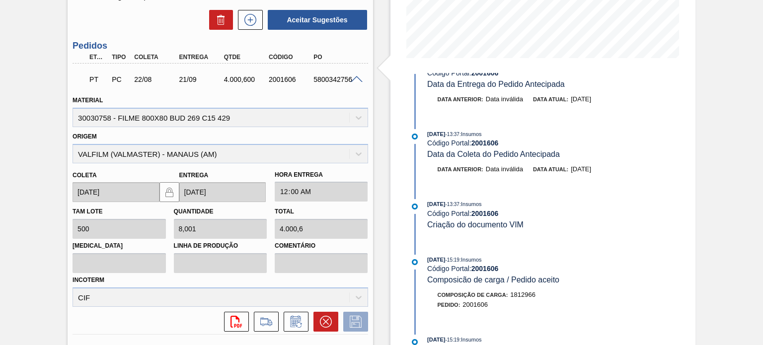
scroll to position [99, 0]
drag, startPoint x: 499, startPoint y: 211, endPoint x: 417, endPoint y: 204, distance: 81.8
click at [417, 204] on div "22/08/2025 - 13:37 : Insumos Código Portal: 2001606 Criação do documento VIM" at bounding box center [536, 214] width 256 height 30
click at [417, 204] on div at bounding box center [415, 206] width 15 height 15
click at [432, 203] on div "22/08/2025 - 13:37 : Insumos" at bounding box center [545, 204] width 236 height 10
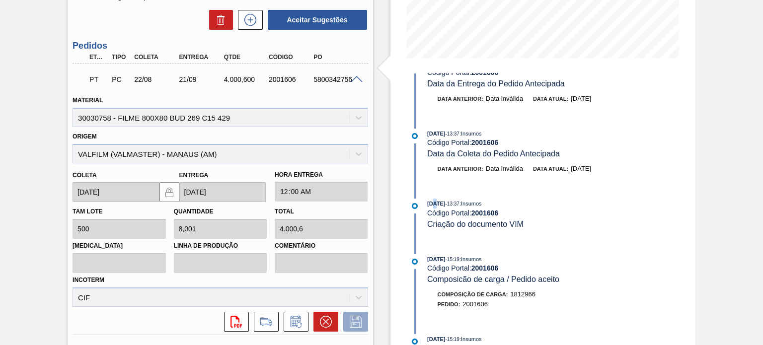
click at [432, 203] on div "22/08/2025 - 13:37 : Insumos" at bounding box center [545, 204] width 236 height 10
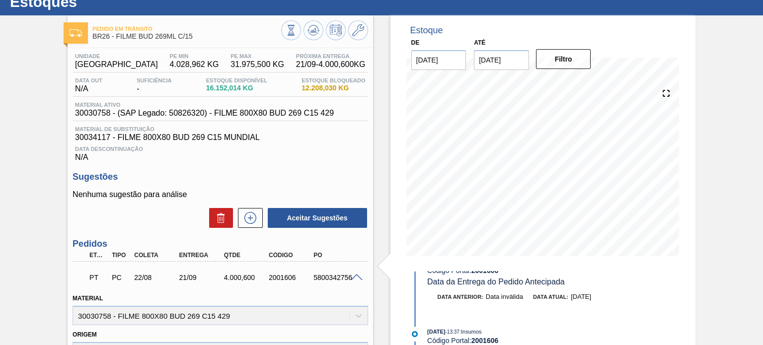
scroll to position [34, 0]
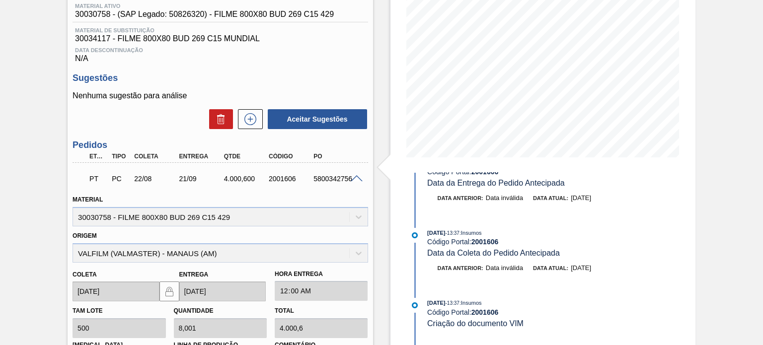
click at [358, 177] on span at bounding box center [357, 178] width 12 height 7
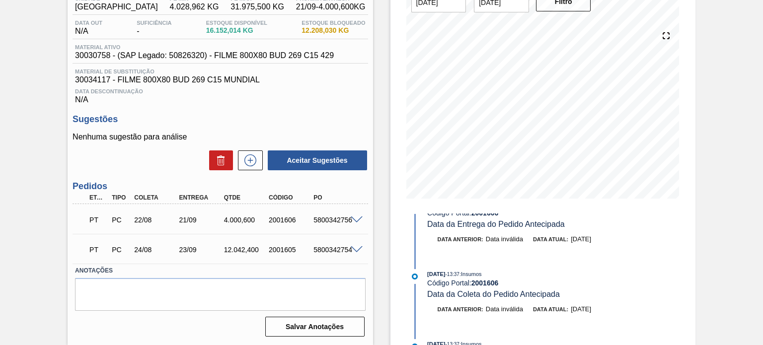
click at [351, 249] on span at bounding box center [357, 249] width 12 height 7
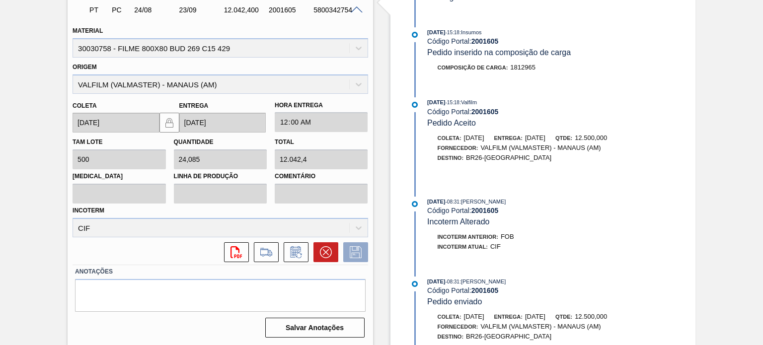
scroll to position [523, 0]
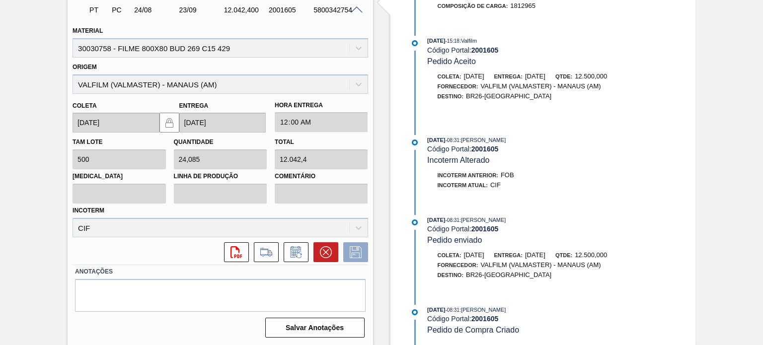
drag, startPoint x: 453, startPoint y: 218, endPoint x: 424, endPoint y: 219, distance: 28.3
click at [424, 219] on div "04/08/2025 - 08:31 : TOMAS SIMOES SILVA Código Portal: 2001605 Pedido enviado" at bounding box center [536, 230] width 256 height 30
click at [435, 218] on span "[DATE]" at bounding box center [436, 220] width 18 height 6
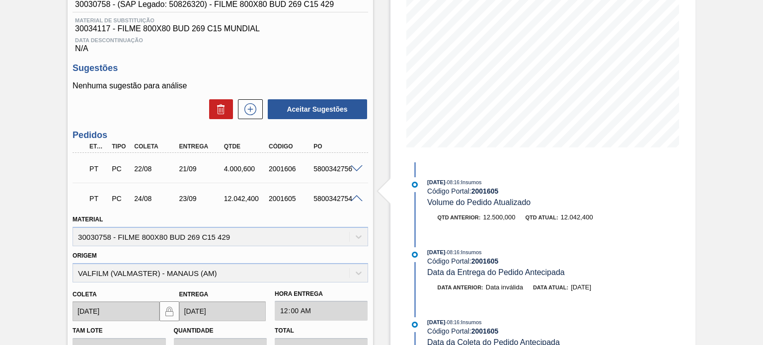
scroll to position [133, 0]
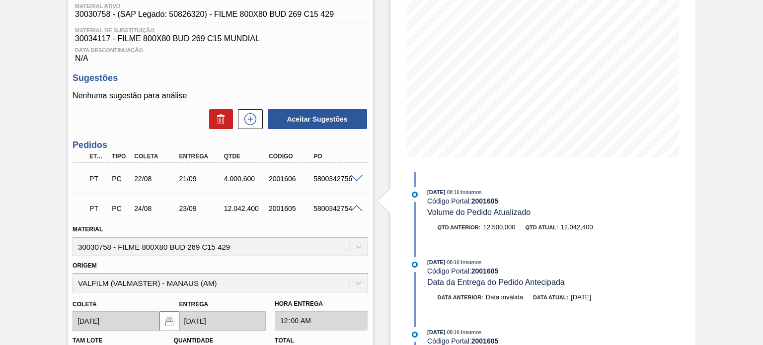
click at [353, 212] on div "5800342754" at bounding box center [335, 209] width 49 height 8
click at [357, 211] on span at bounding box center [357, 208] width 12 height 7
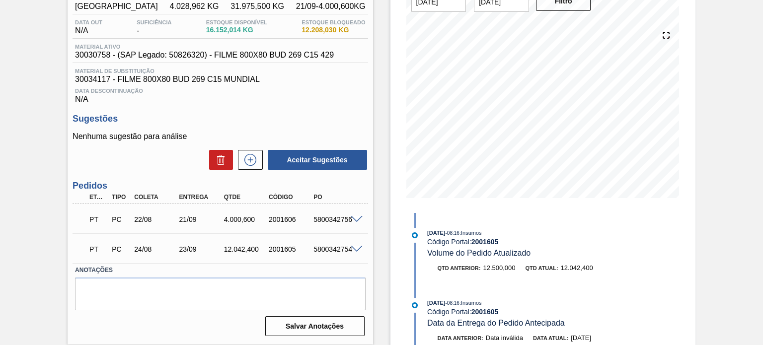
scroll to position [92, 0]
click at [352, 222] on span at bounding box center [357, 220] width 12 height 7
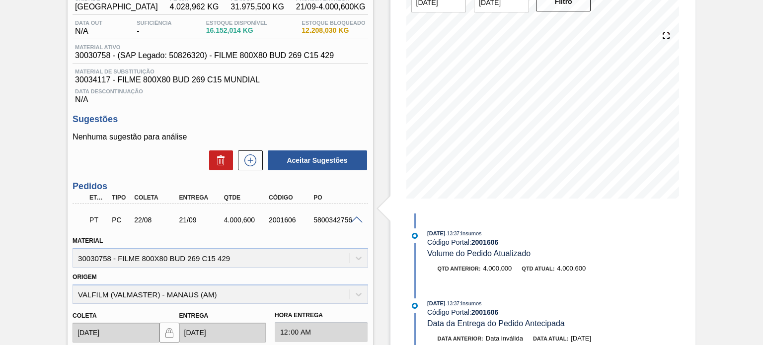
click at [352, 222] on span at bounding box center [357, 220] width 12 height 7
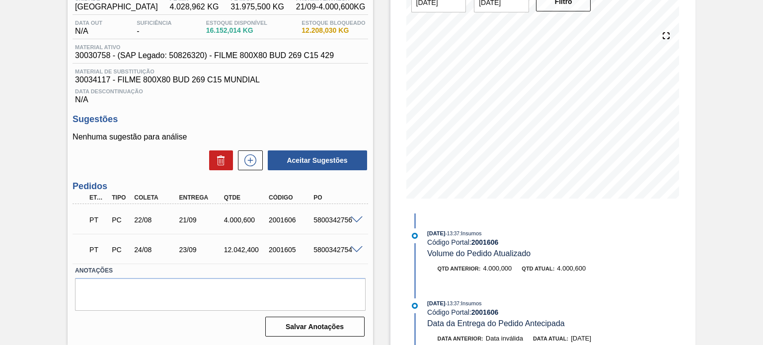
click at [355, 250] on span at bounding box center [357, 249] width 12 height 7
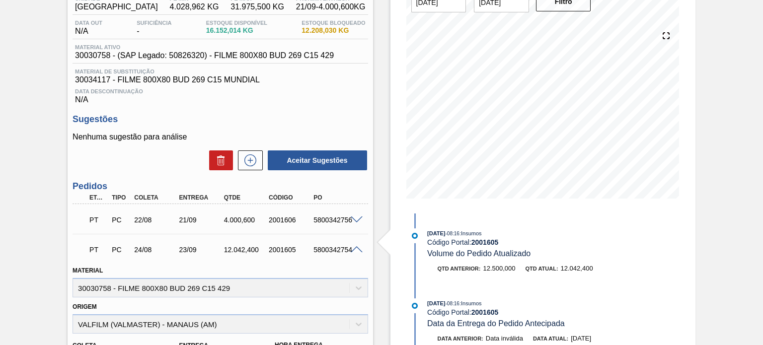
click at [355, 250] on span at bounding box center [357, 249] width 12 height 7
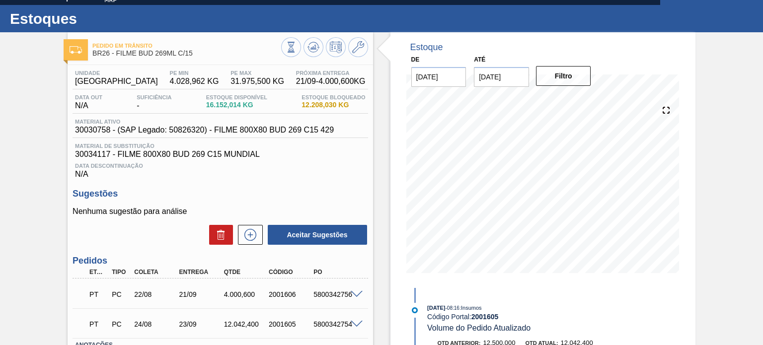
scroll to position [0, 0]
